Goal: Obtain resource: Download file/media

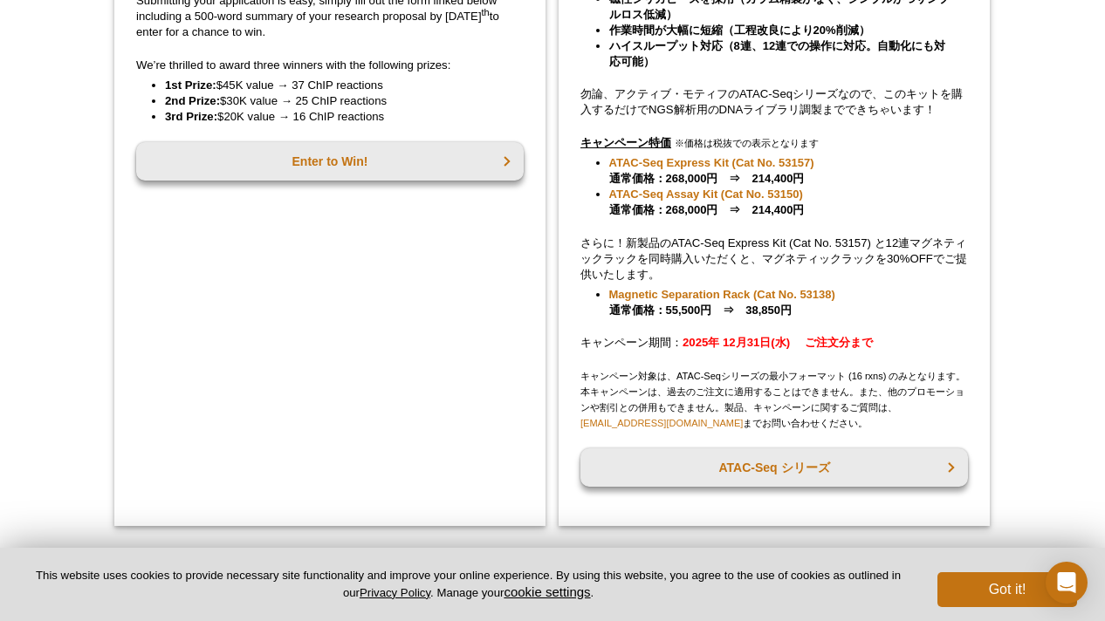
scroll to position [554, 0]
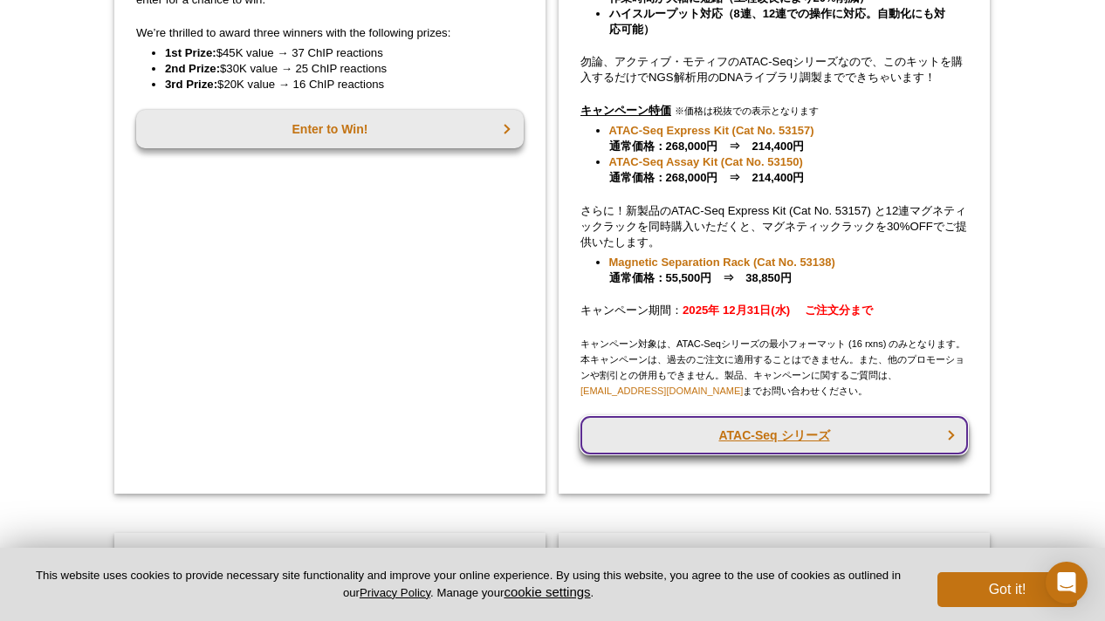
click at [781, 435] on link "ATAC-Seq シリーズ" at bounding box center [773, 435] width 387 height 38
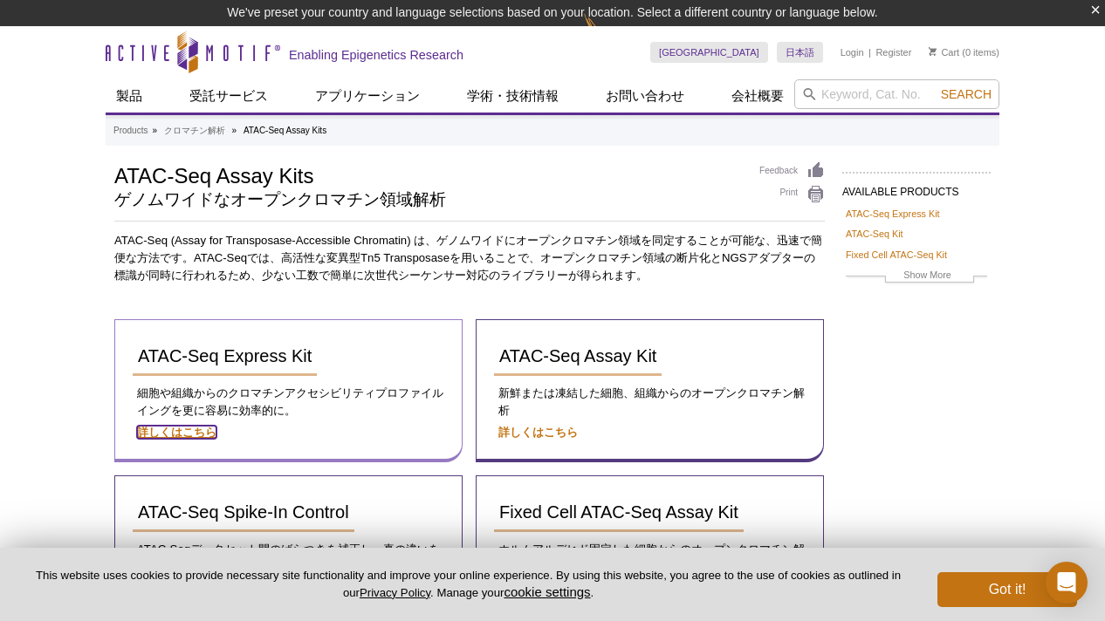
click at [171, 439] on strong "詳しくはこちら" at bounding box center [176, 432] width 79 height 13
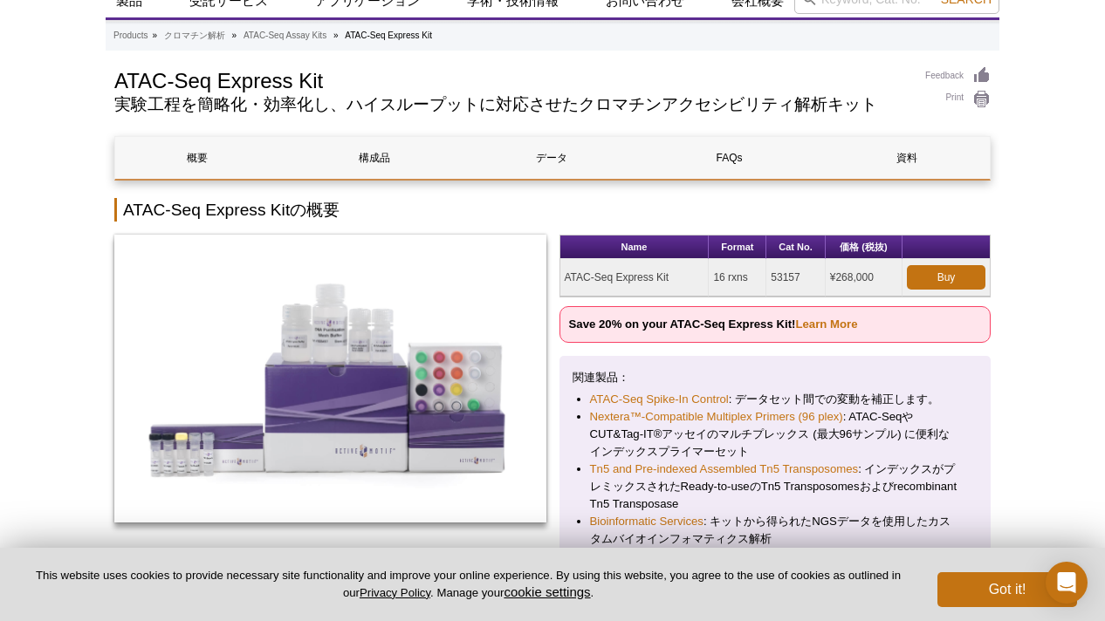
scroll to position [39, 0]
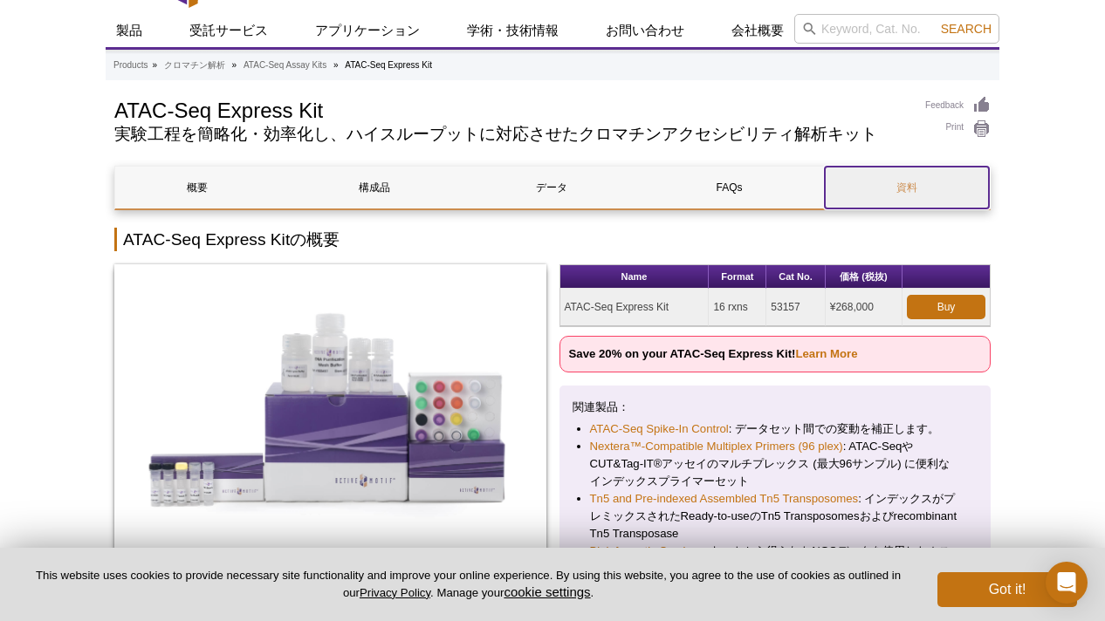
click at [901, 183] on link "資料" at bounding box center [907, 188] width 164 height 42
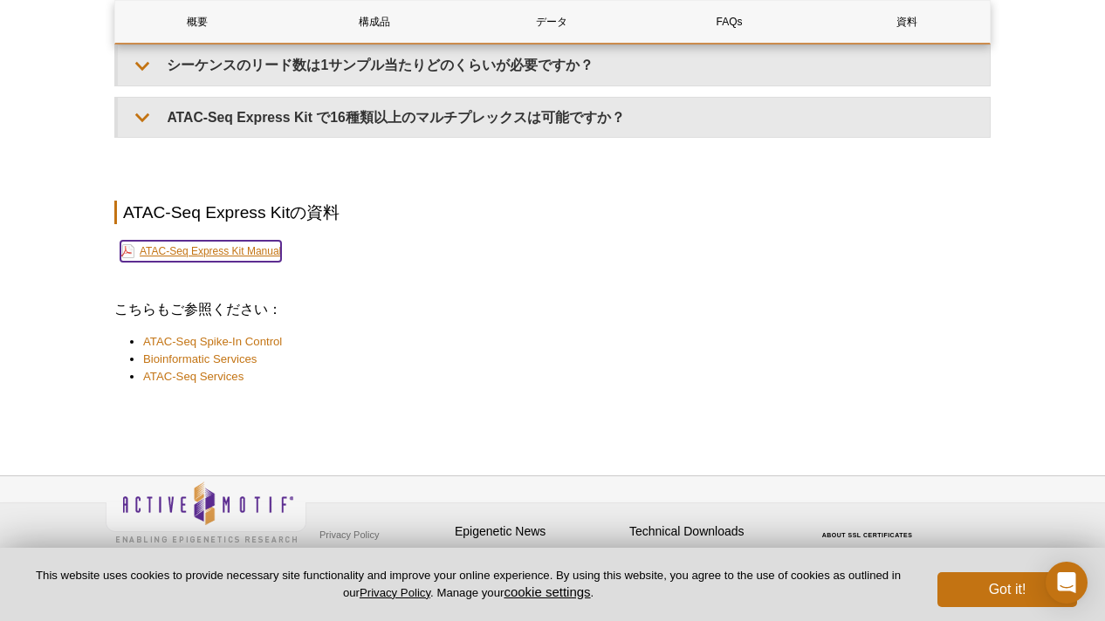
click at [259, 241] on link "ATAC-Seq Express Kit Manual" at bounding box center [200, 251] width 161 height 21
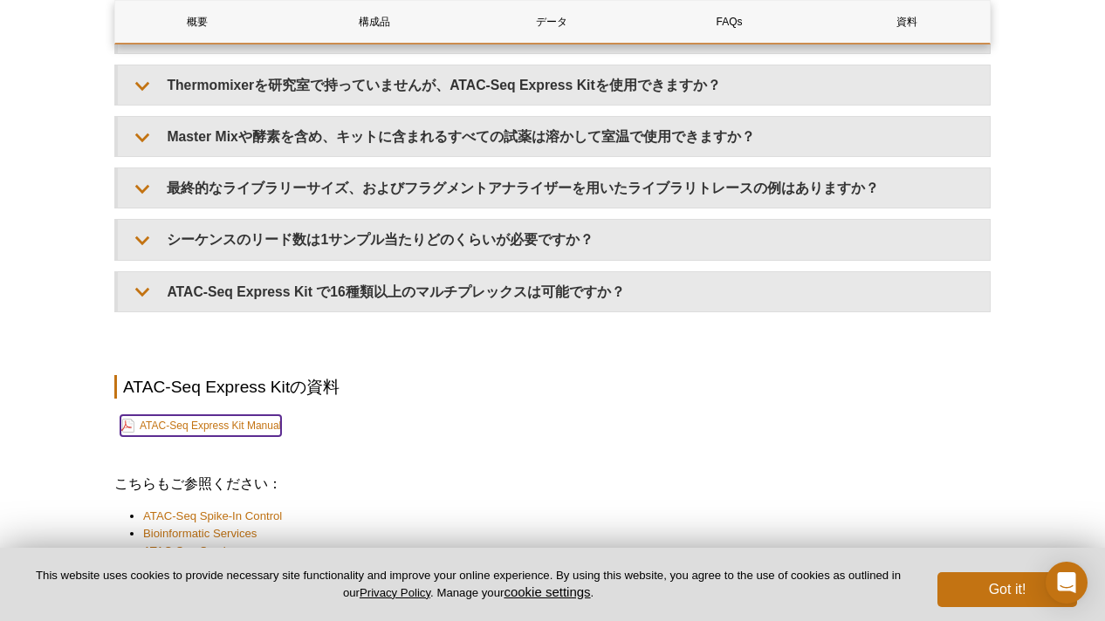
scroll to position [3996, 0]
